Goal: Task Accomplishment & Management: Manage account settings

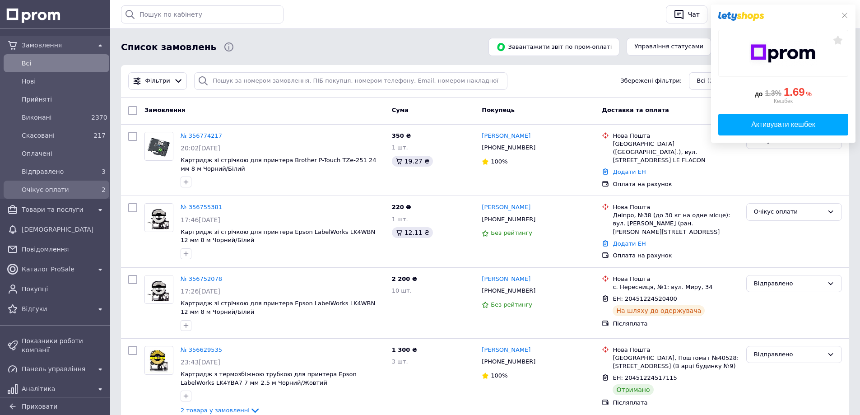
click at [70, 182] on div "Очікує оплати 2" at bounding box center [56, 189] width 102 height 14
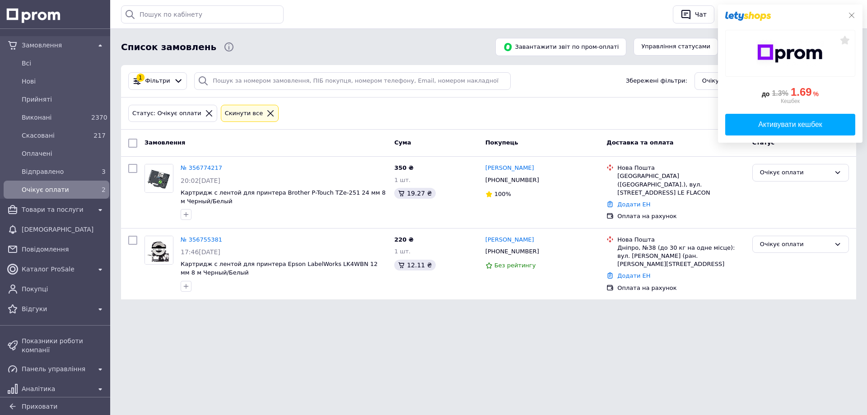
click at [850, 14] on icon at bounding box center [851, 15] width 5 height 5
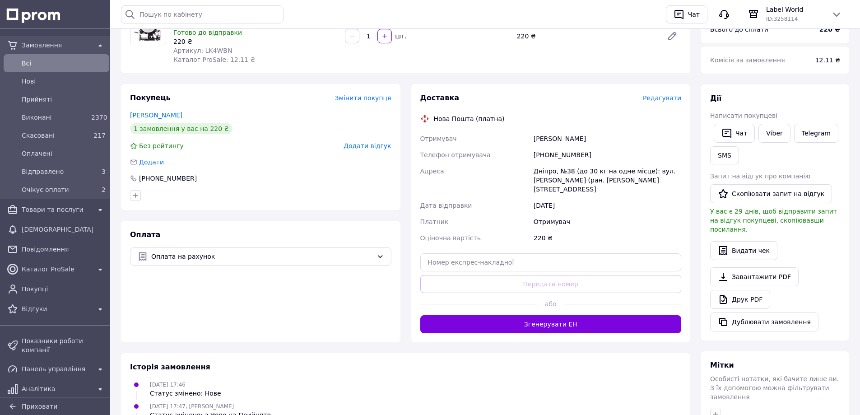
scroll to position [135, 0]
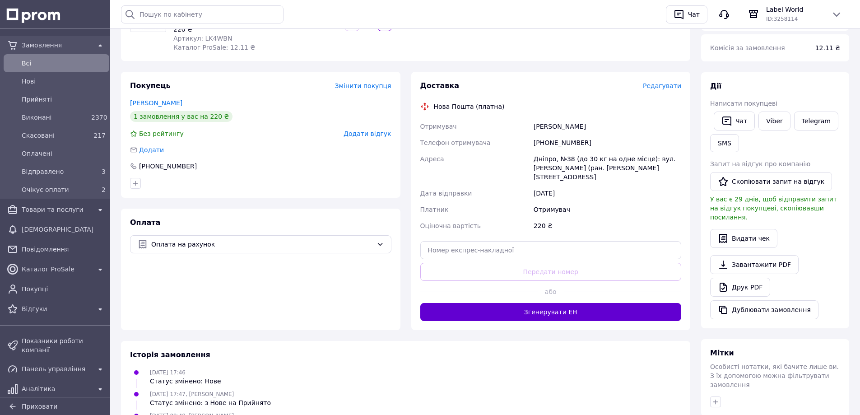
click at [564, 303] on button "Згенерувати ЕН" at bounding box center [550, 312] width 261 height 18
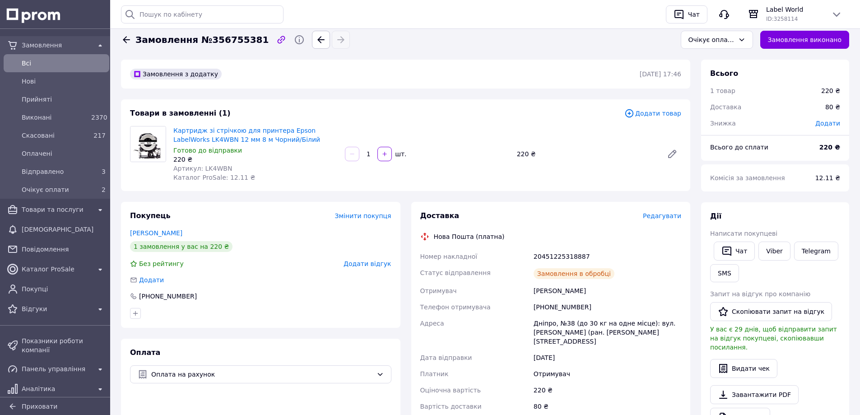
scroll to position [0, 0]
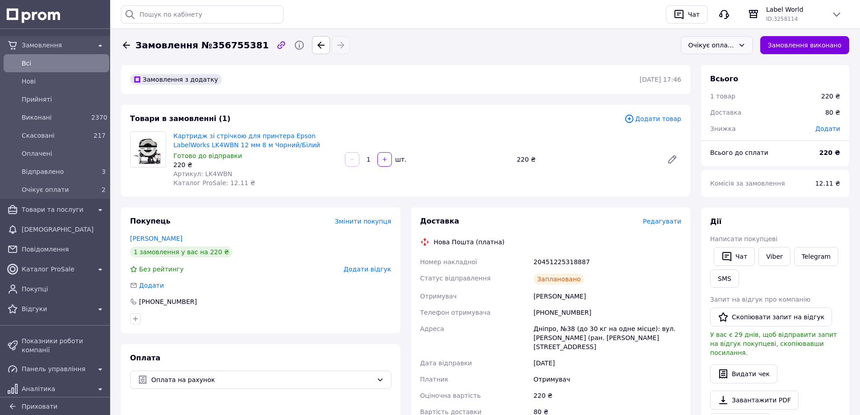
click at [710, 44] on div "Очікує оплати" at bounding box center [711, 45] width 46 height 10
click at [714, 123] on li "Відправлено" at bounding box center [716, 124] width 71 height 17
click at [765, 257] on link "Viber" at bounding box center [774, 256] width 32 height 19
click at [551, 261] on div "20451225318887" at bounding box center [607, 262] width 151 height 16
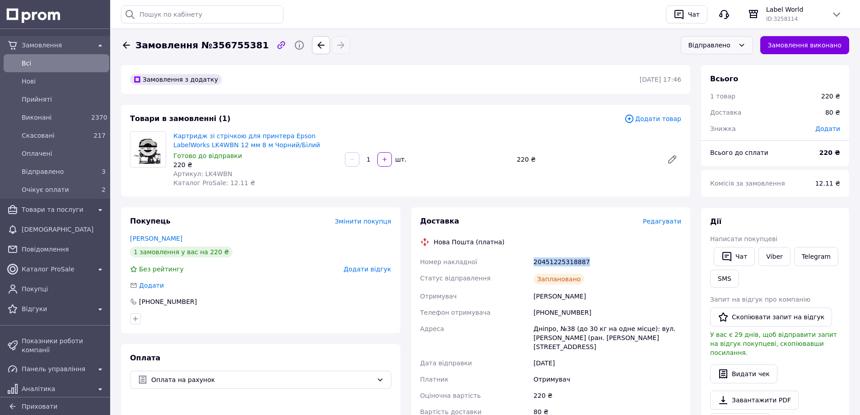
click at [551, 261] on div "20451225318887" at bounding box center [607, 262] width 151 height 16
copy div "20451225318887"
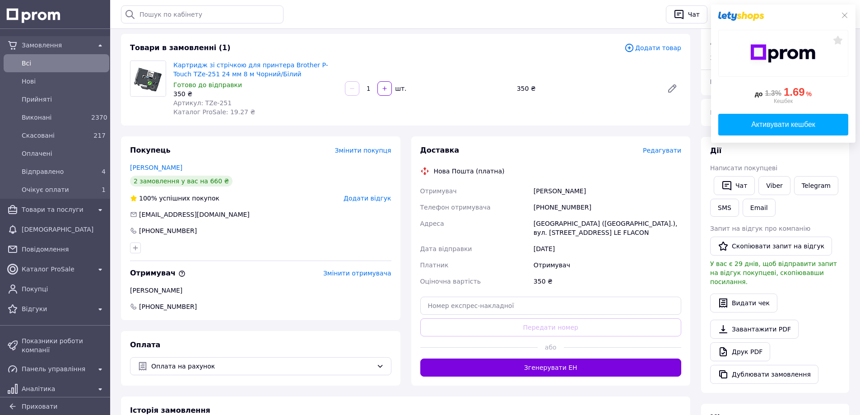
scroll to position [45, 0]
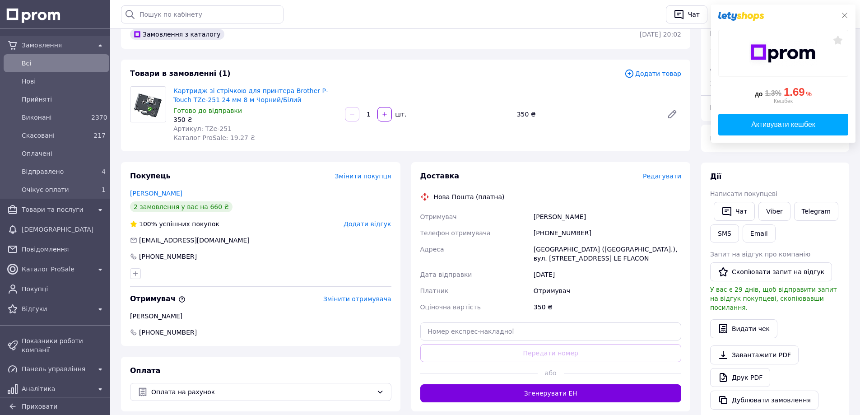
click at [848, 16] on div "до 1.3% 1.69 % Кешбек Активувати кешбек" at bounding box center [783, 74] width 144 height 138
click at [845, 16] on icon at bounding box center [844, 15] width 7 height 7
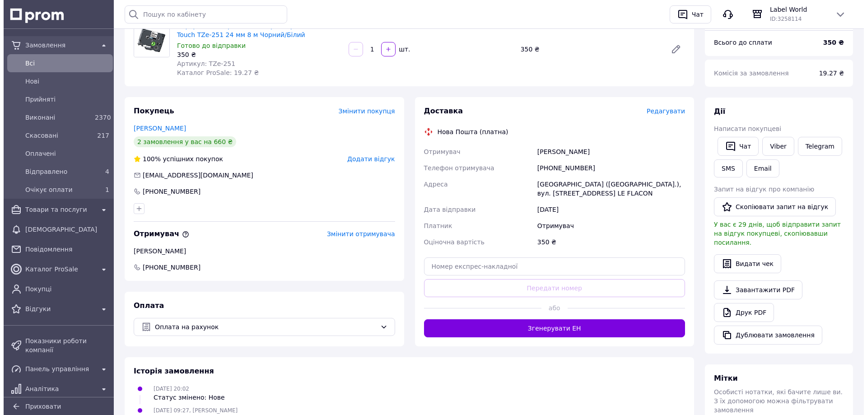
scroll to position [135, 0]
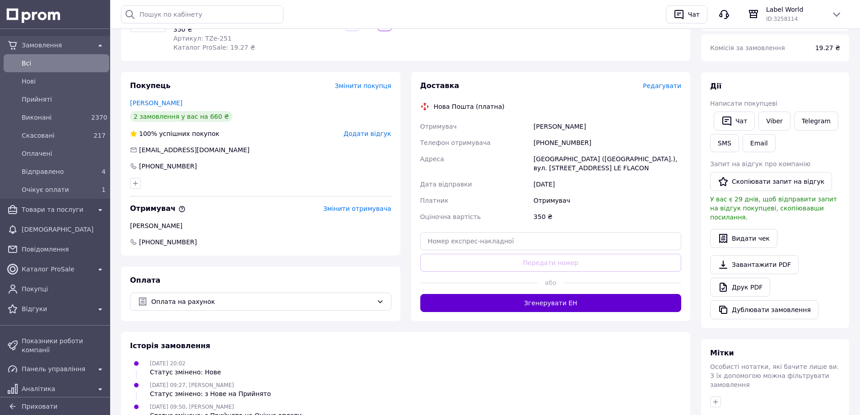
click at [513, 302] on button "Згенерувати ЕН" at bounding box center [550, 303] width 261 height 18
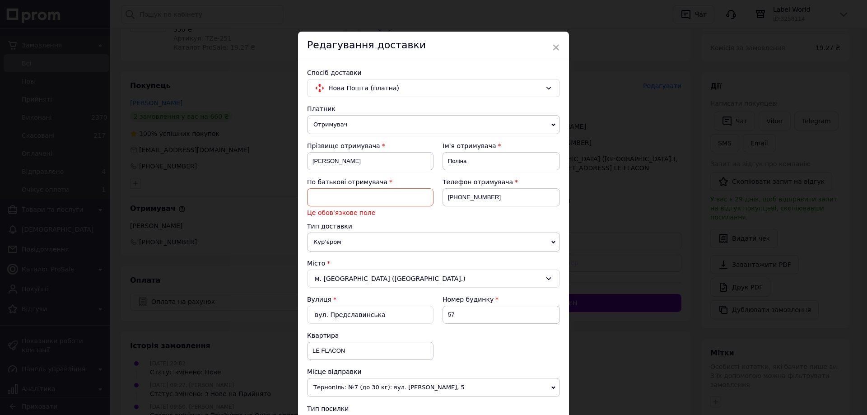
click at [642, 183] on div "× Редагування доставки Спосіб доставки Нова Пошта (платна) Платник Отримувач Ві…" at bounding box center [433, 207] width 867 height 415
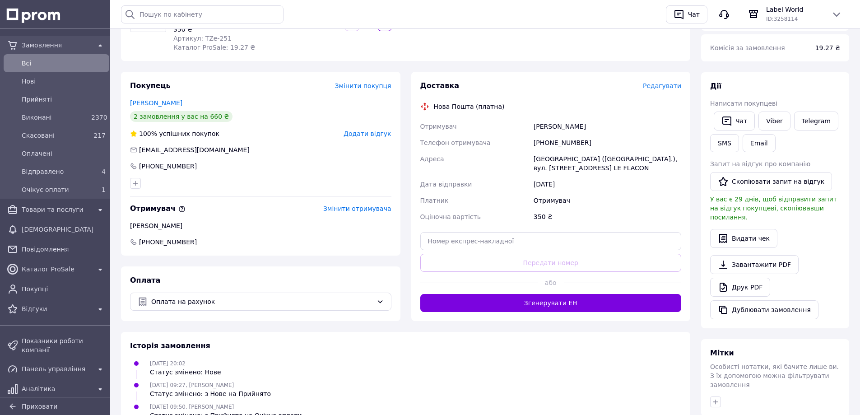
click at [660, 88] on span "Редагувати" at bounding box center [662, 85] width 38 height 7
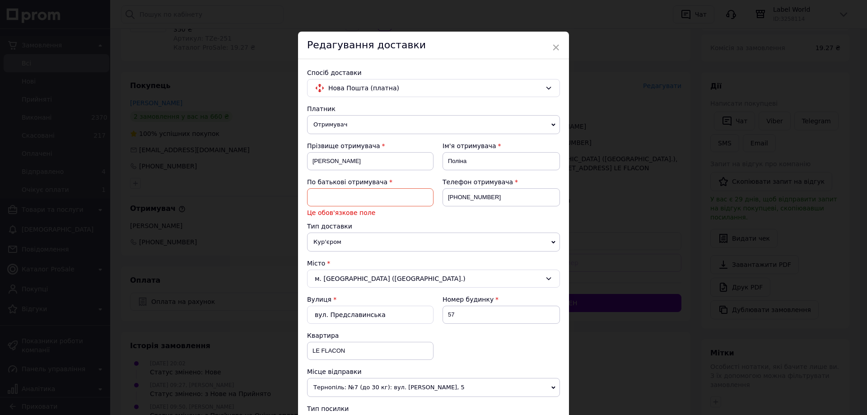
click at [336, 195] on input at bounding box center [370, 197] width 126 height 18
paste input "Ігорівна"
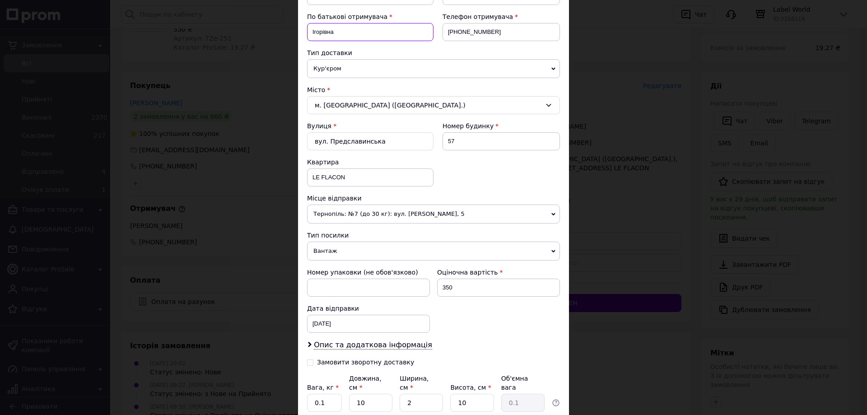
scroll to position [237, 0]
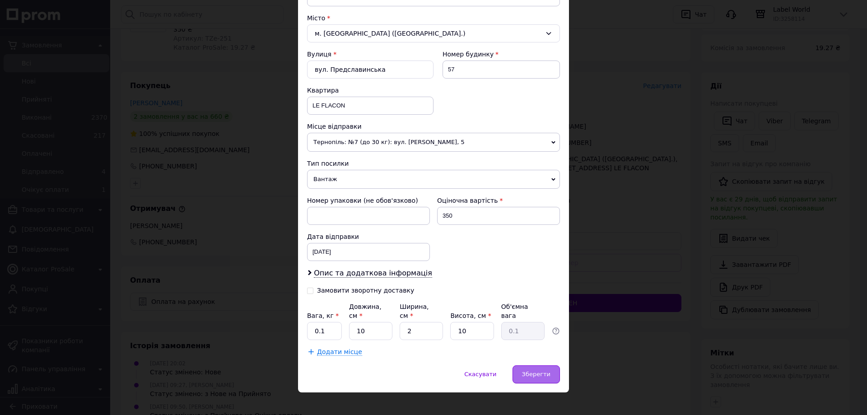
type input "Ігорівна"
click at [529, 371] on span "Зберегти" at bounding box center [536, 374] width 28 height 7
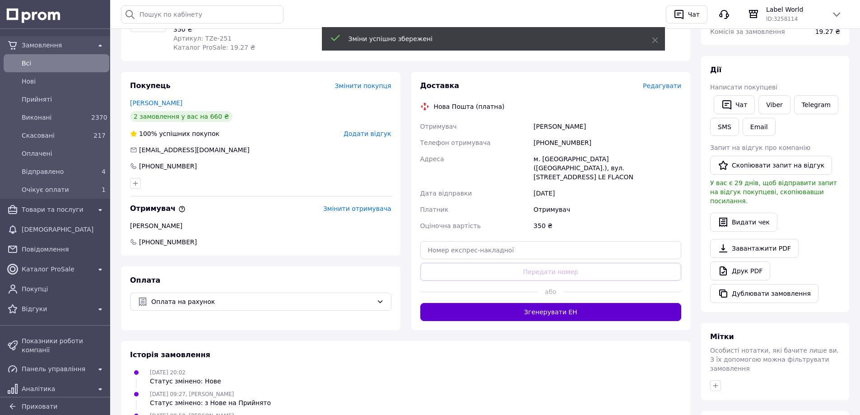
click at [561, 309] on button "Згенерувати ЕН" at bounding box center [550, 312] width 261 height 18
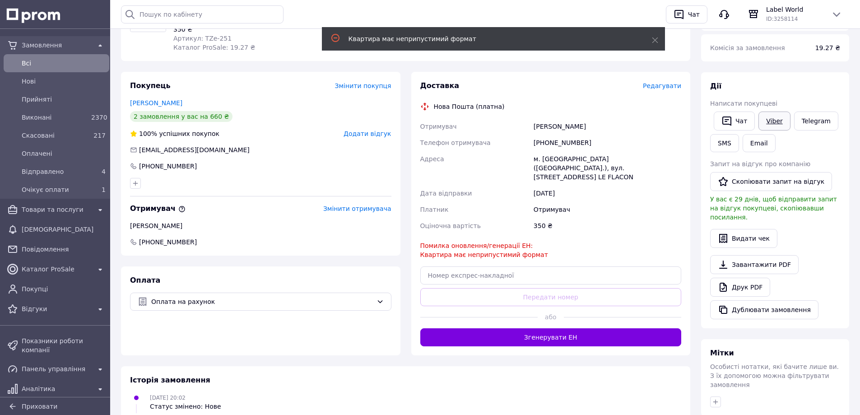
click at [769, 120] on link "Viber" at bounding box center [774, 121] width 32 height 19
click at [661, 86] on span "Редагувати" at bounding box center [662, 85] width 38 height 7
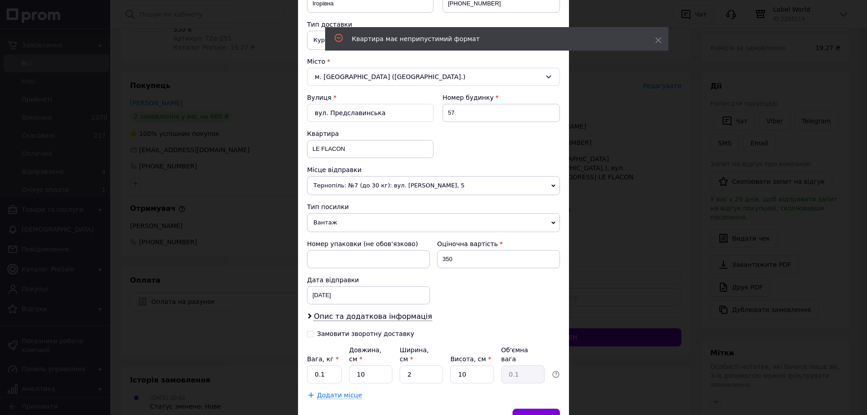
scroll to position [192, 0]
drag, startPoint x: 372, startPoint y: 147, endPoint x: 308, endPoint y: 149, distance: 63.7
click at [308, 149] on input "LE FLACON" at bounding box center [370, 151] width 126 height 18
click at [353, 320] on span "Опис та додаткова інформація" at bounding box center [373, 318] width 118 height 9
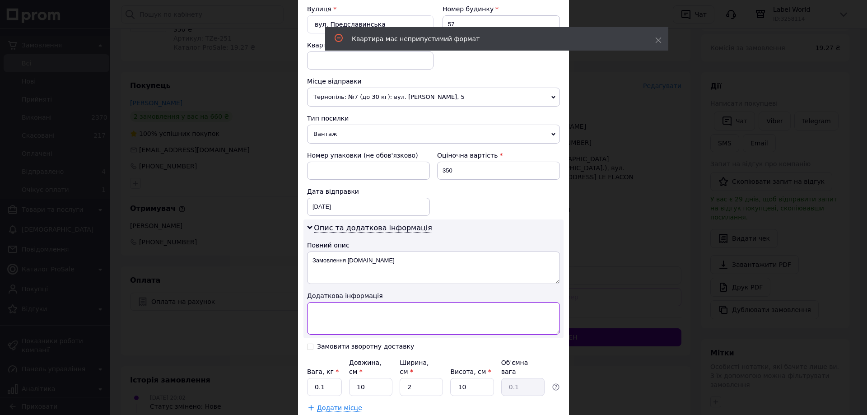
click at [333, 318] on textarea at bounding box center [433, 318] width 253 height 33
paste textarea "LE FLACON"
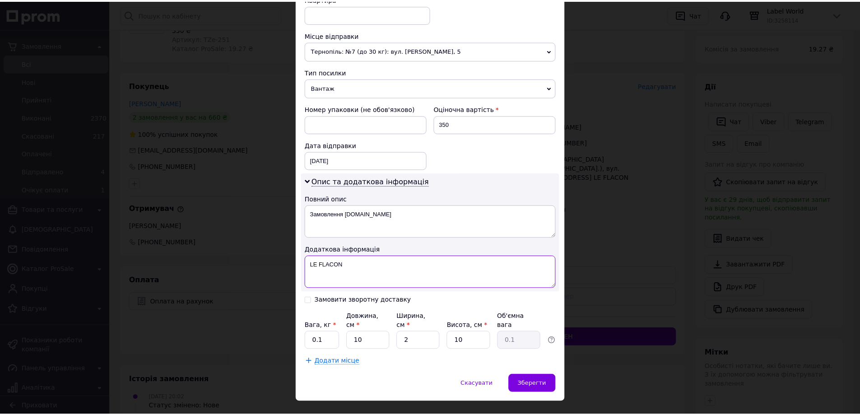
scroll to position [338, 0]
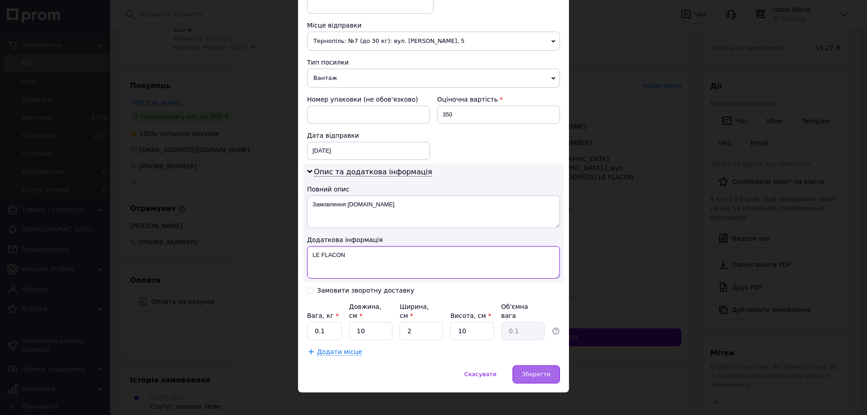
type textarea "LE FLACON"
click at [533, 371] on span "Зберегти" at bounding box center [536, 374] width 28 height 7
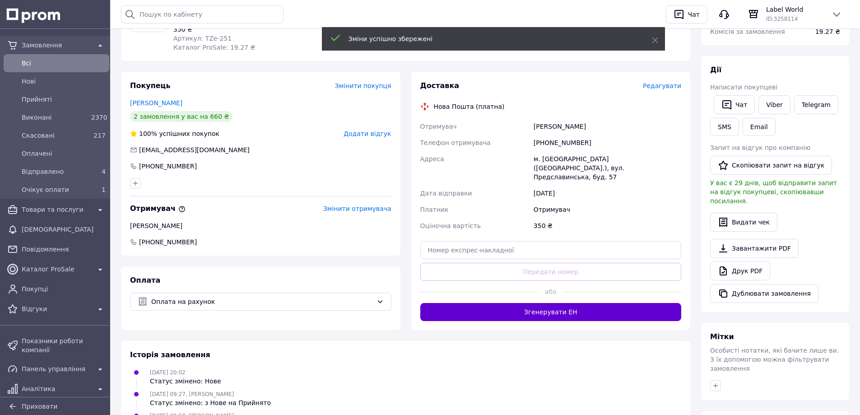
click at [553, 304] on button "Згенерувати ЕН" at bounding box center [550, 312] width 261 height 18
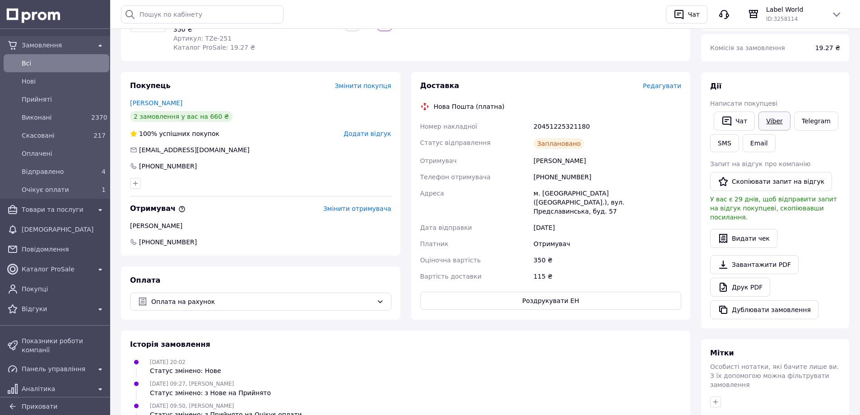
click at [765, 119] on link "Viber" at bounding box center [774, 121] width 32 height 19
click at [550, 125] on div "20451225321180" at bounding box center [607, 126] width 151 height 16
copy div "20451225321180"
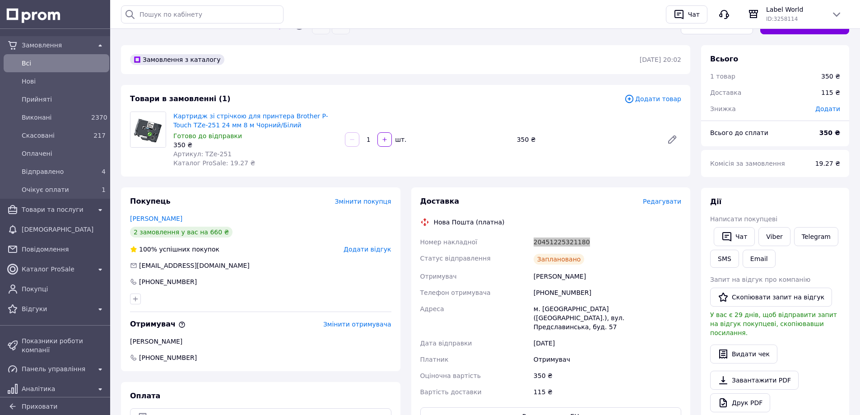
scroll to position [0, 0]
